Goal: Task Accomplishment & Management: Manage account settings

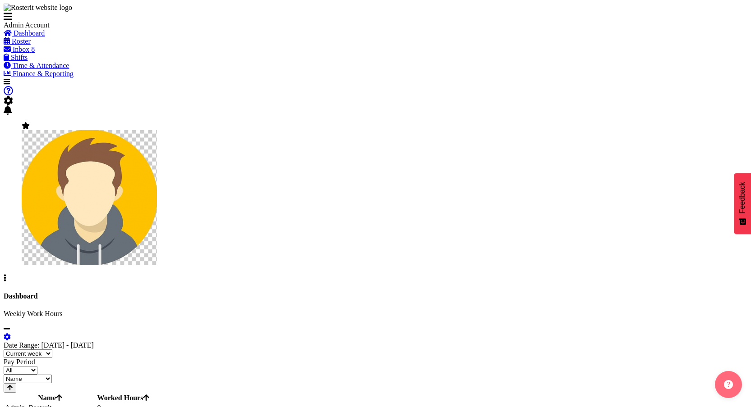
click at [57, 69] on span "Time & Attendance" at bounding box center [41, 66] width 57 height 8
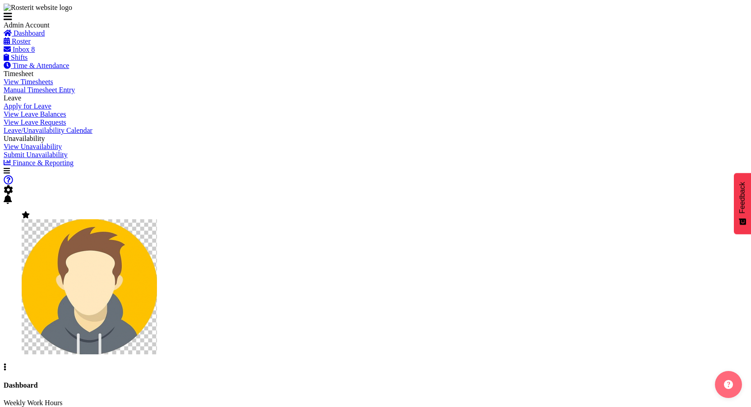
click at [27, 61] on span "Shifts" at bounding box center [19, 58] width 17 height 8
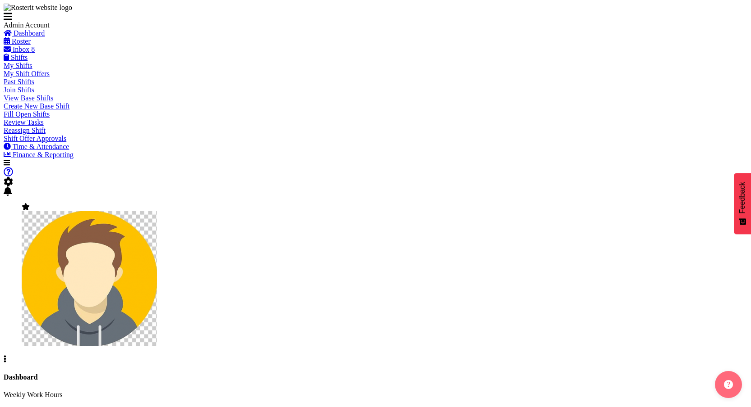
click at [27, 61] on span "Shifts" at bounding box center [19, 58] width 17 height 8
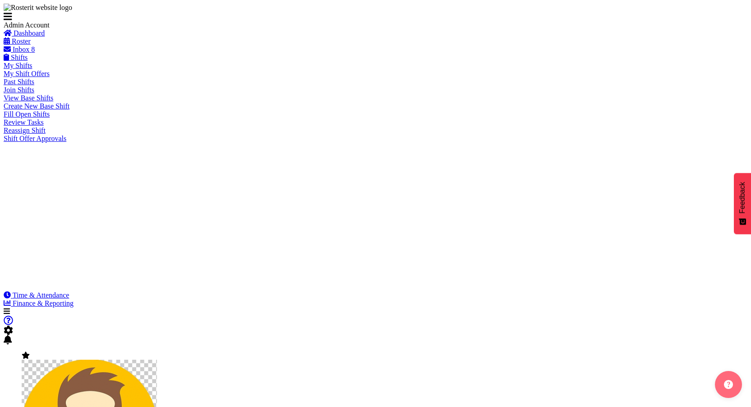
click at [27, 61] on span "Shifts" at bounding box center [19, 58] width 17 height 8
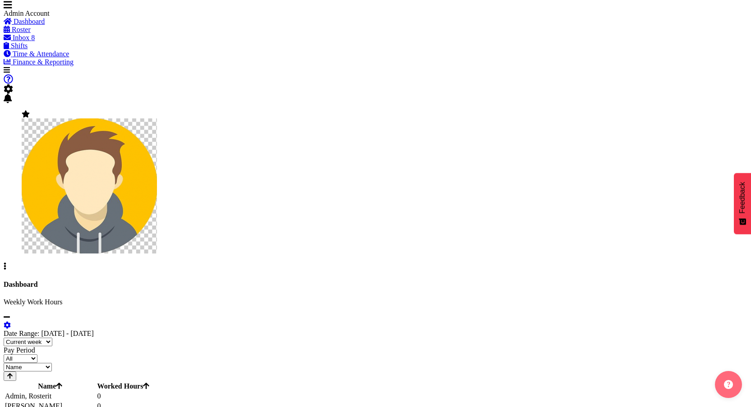
click at [27, 50] on span "Shifts" at bounding box center [19, 46] width 17 height 8
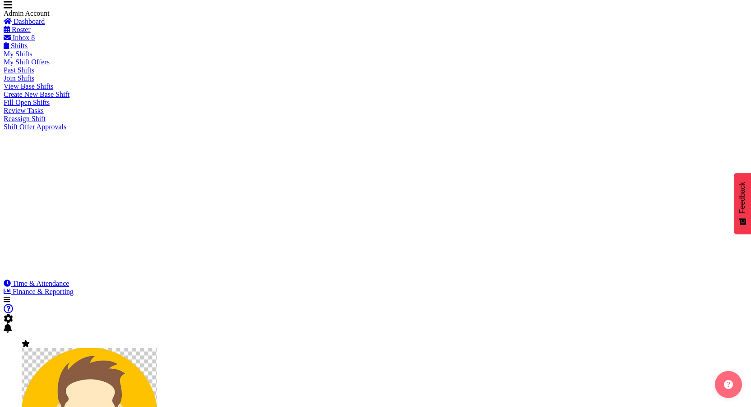
scroll to position [81, 0]
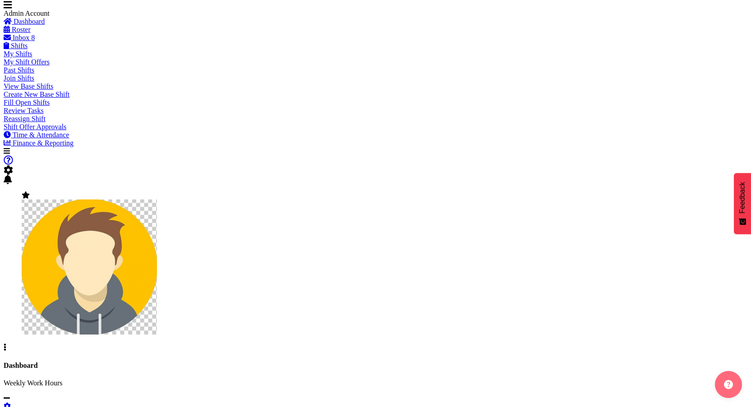
click at [50, 131] on span "Shift Offer Approvals" at bounding box center [35, 127] width 63 height 8
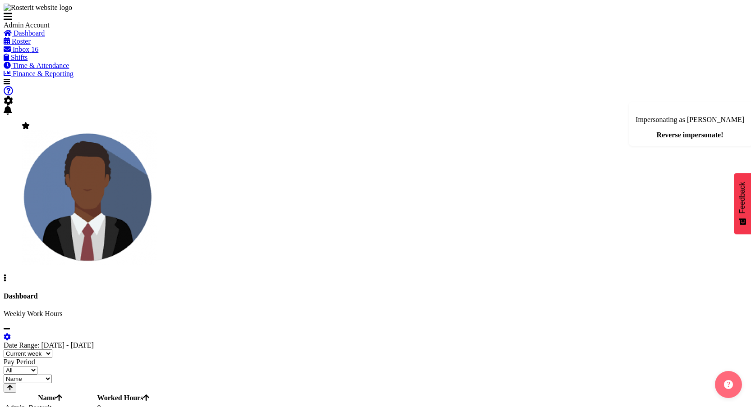
click at [29, 53] on span "Inbox" at bounding box center [21, 50] width 17 height 8
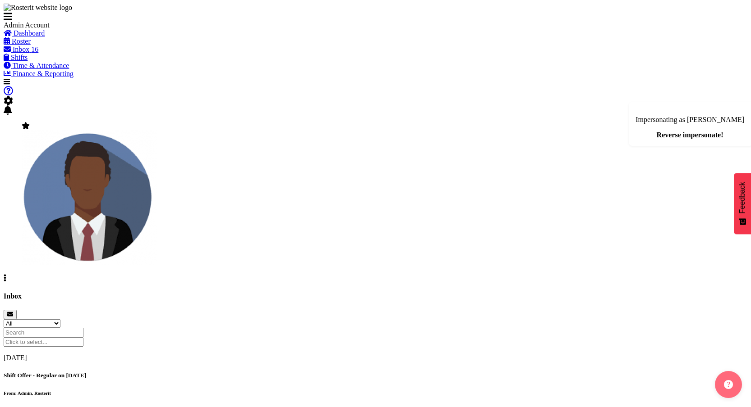
click at [296, 372] on div "Shift Offer - Regular on [DATE] From: Admin, Rosterit" at bounding box center [375, 384] width 743 height 24
click at [296, 372] on div "Shift Offer - Regular on 05/09/25 From: Admin, Rosterit" at bounding box center [375, 384] width 743 height 24
click at [287, 372] on h5 "Shift Offer - Regular on [DATE]" at bounding box center [375, 375] width 743 height 7
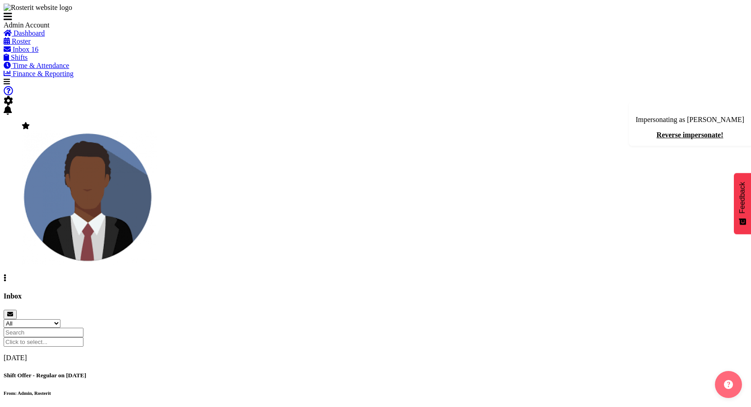
click at [27, 61] on span "Shifts" at bounding box center [19, 58] width 17 height 8
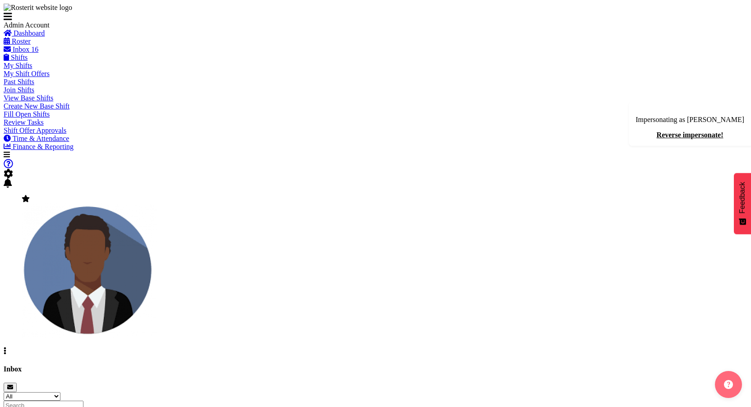
scroll to position [59, 0]
click at [65, 134] on span "Shift Offer Approvals" at bounding box center [35, 131] width 63 height 8
